Goal: Find specific page/section: Find specific page/section

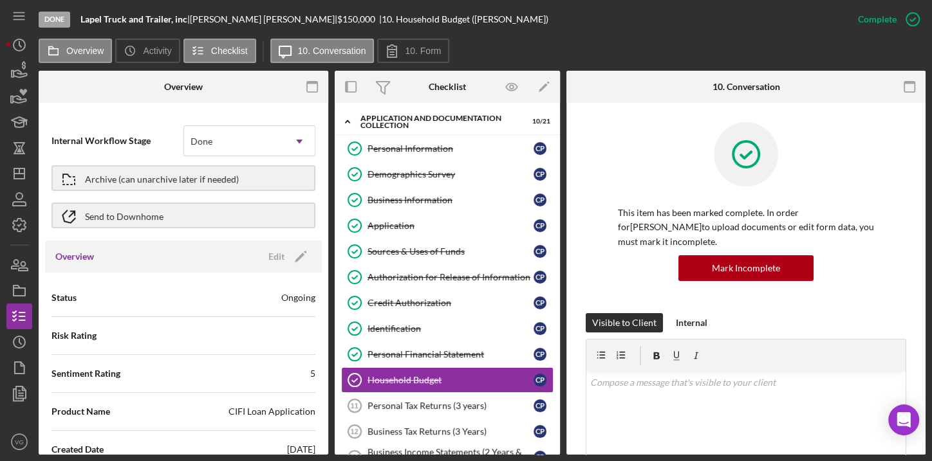
scroll to position [255, 0]
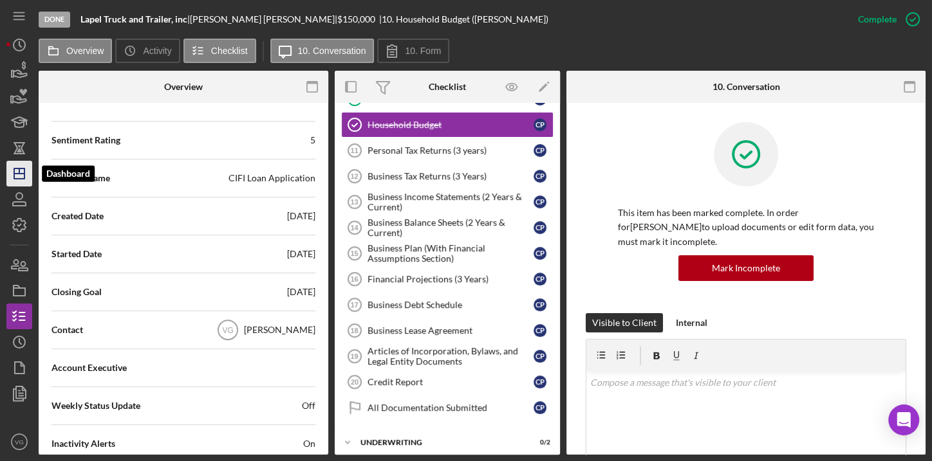
click at [15, 177] on icon "Icon/Dashboard" at bounding box center [19, 174] width 32 height 32
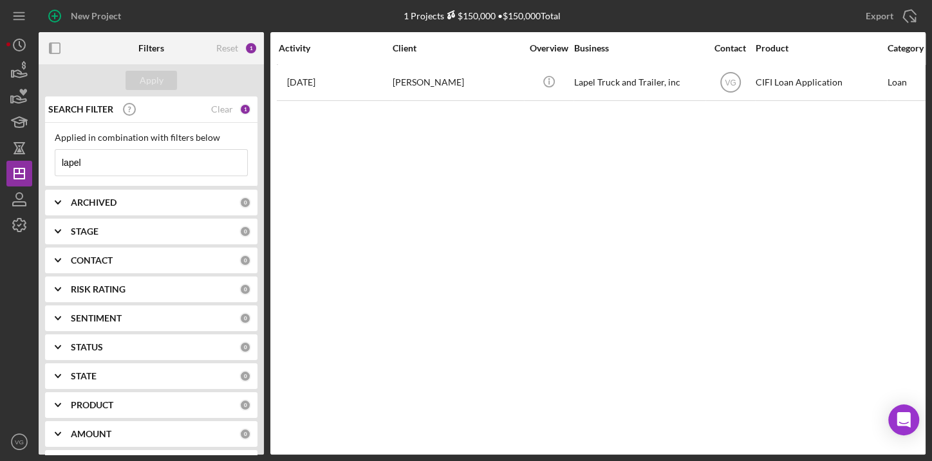
drag, startPoint x: 121, startPoint y: 161, endPoint x: 34, endPoint y: 155, distance: 87.1
click at [34, 155] on div "New Project 1 Projects $150,000 • $150,000 Total lapel Export Icon/Export Filte…" at bounding box center [465, 227] width 919 height 455
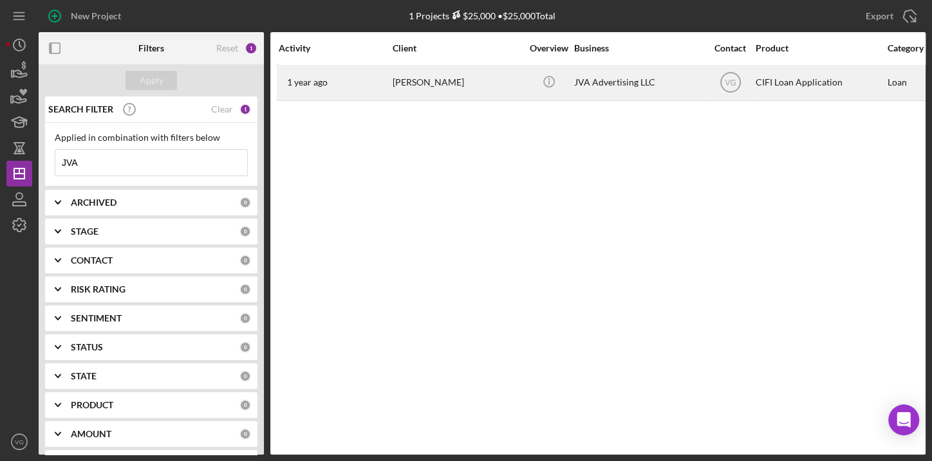
type input "JVA"
click at [416, 80] on div "[PERSON_NAME]" at bounding box center [456, 83] width 129 height 34
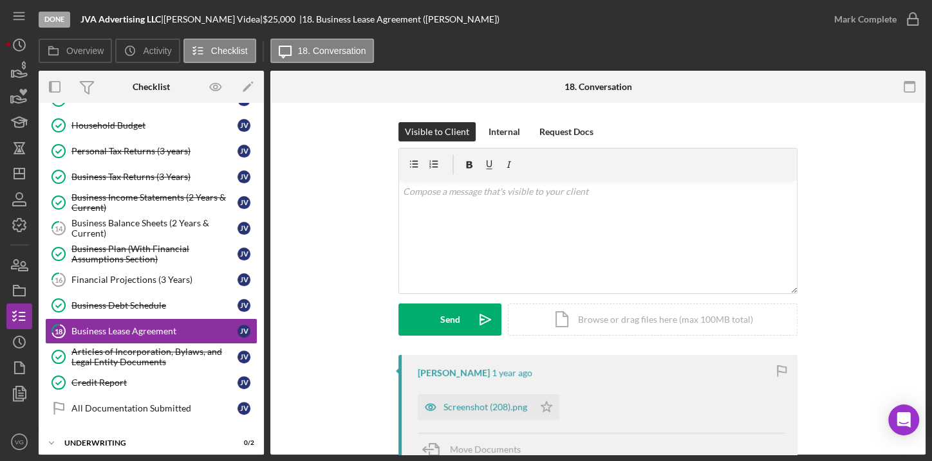
scroll to position [255, 0]
click at [74, 53] on label "Overview" at bounding box center [84, 51] width 37 height 10
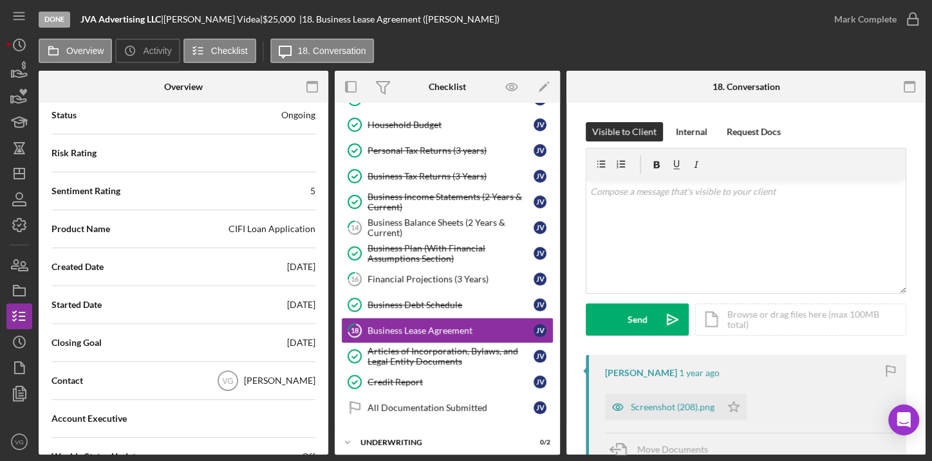
scroll to position [234, 0]
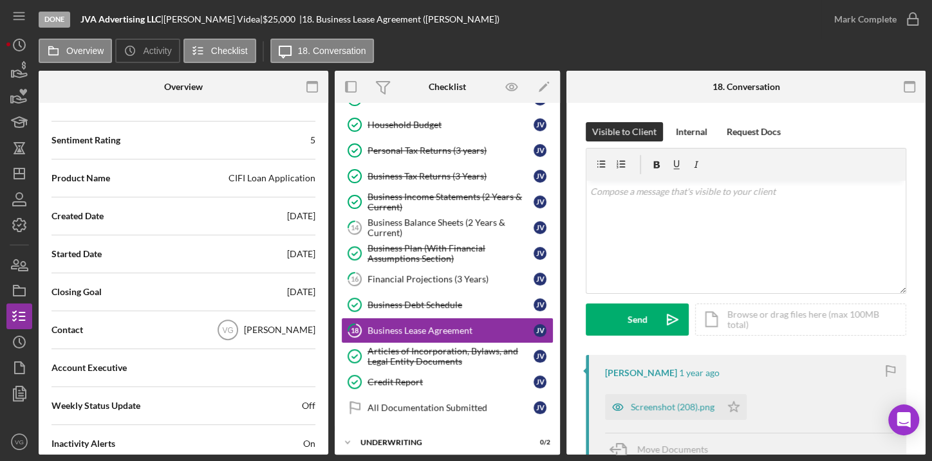
click at [57, 18] on div "Done" at bounding box center [55, 20] width 32 height 16
click at [18, 169] on icon "Icon/Dashboard" at bounding box center [19, 174] width 32 height 32
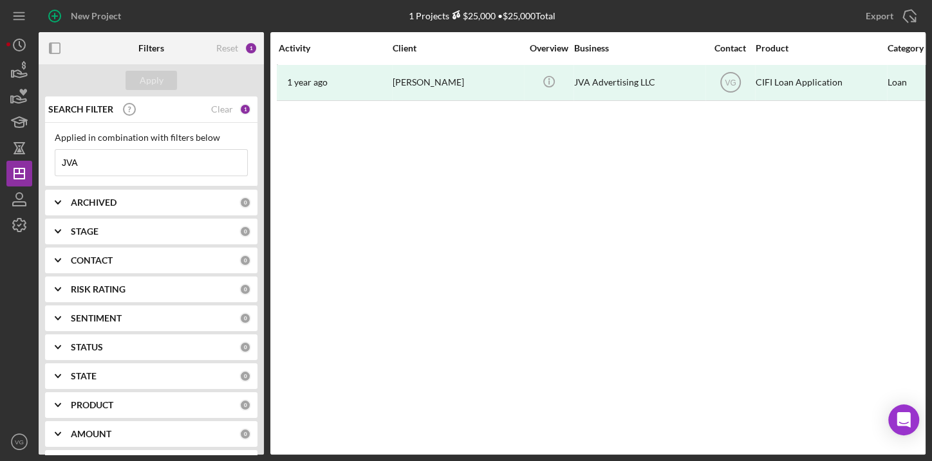
click at [161, 165] on input "JVA" at bounding box center [151, 163] width 192 height 26
drag, startPoint x: 159, startPoint y: 166, endPoint x: 44, endPoint y: 160, distance: 115.3
click at [44, 160] on div "SEARCH FILTER Clear 1 Applied in combination with filters below JVA Icon/Menu C…" at bounding box center [151, 276] width 225 height 358
click at [156, 82] on div "Apply" at bounding box center [152, 80] width 24 height 19
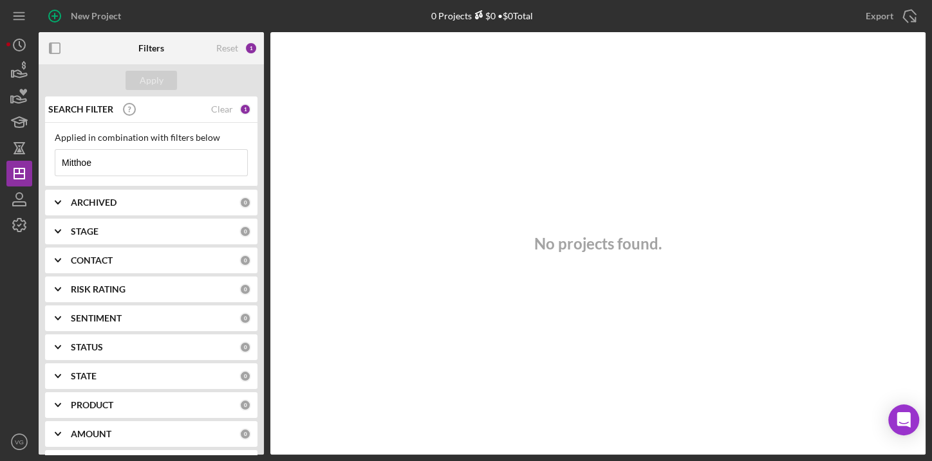
click at [134, 171] on input "Mitthoe" at bounding box center [151, 163] width 192 height 26
drag, startPoint x: 137, startPoint y: 160, endPoint x: 46, endPoint y: 161, distance: 91.4
click at [46, 161] on div "Applied in combination with filters below Mitthoe Icon/Menu Close" at bounding box center [151, 155] width 212 height 64
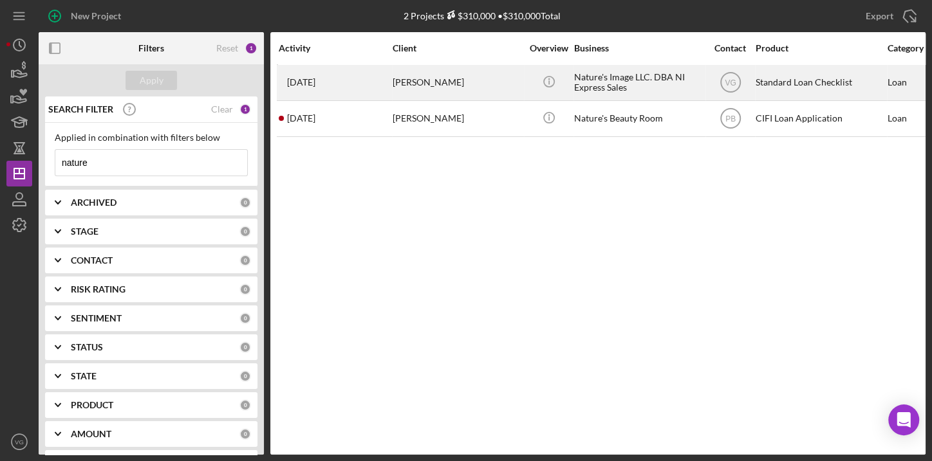
type input "nature"
click at [403, 84] on div "[PERSON_NAME]" at bounding box center [456, 83] width 129 height 34
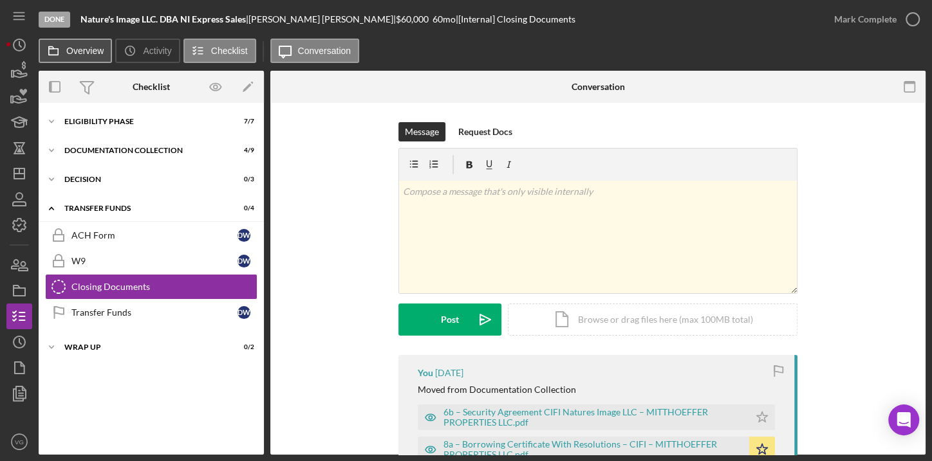
click at [89, 49] on label "Overview" at bounding box center [84, 51] width 37 height 10
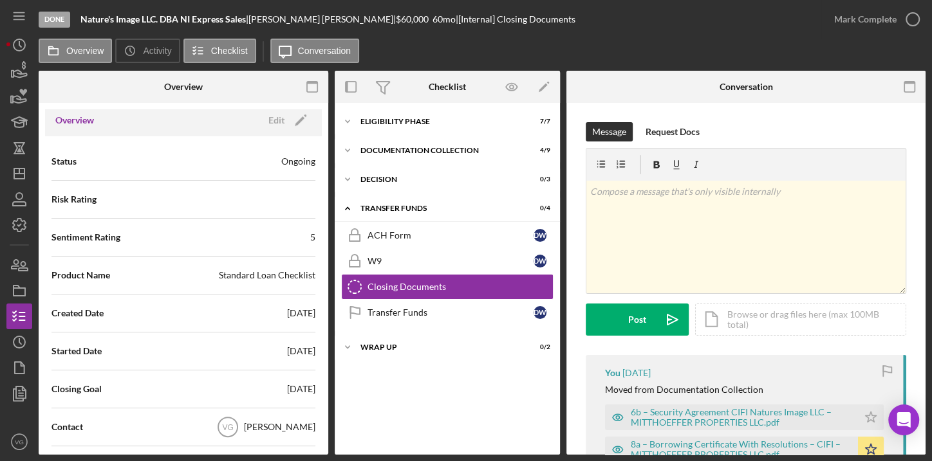
scroll to position [175, 0]
